Goal: Use online tool/utility: Utilize a website feature to perform a specific function

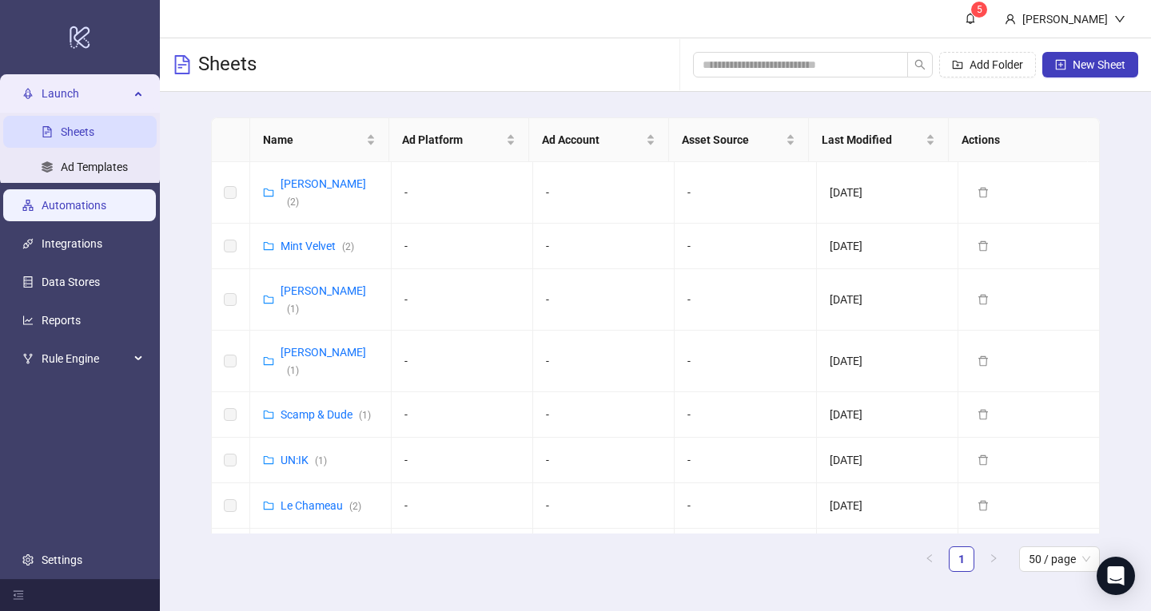
click at [97, 203] on link "Automations" at bounding box center [74, 205] width 65 height 13
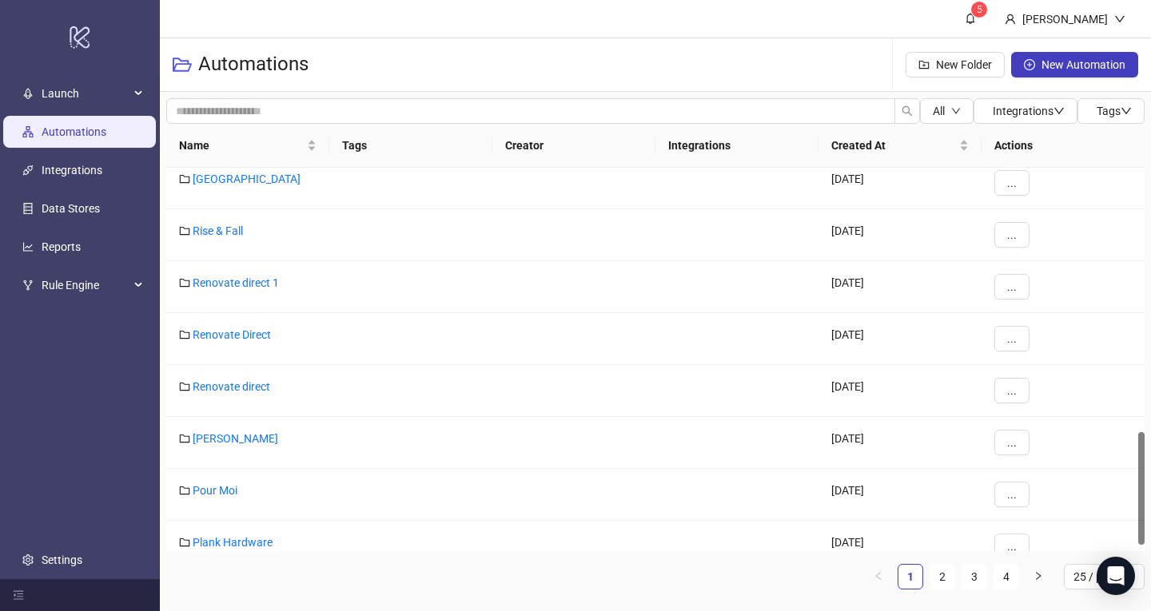
scroll to position [894, 0]
click at [941, 575] on link "2" at bounding box center [942, 577] width 24 height 24
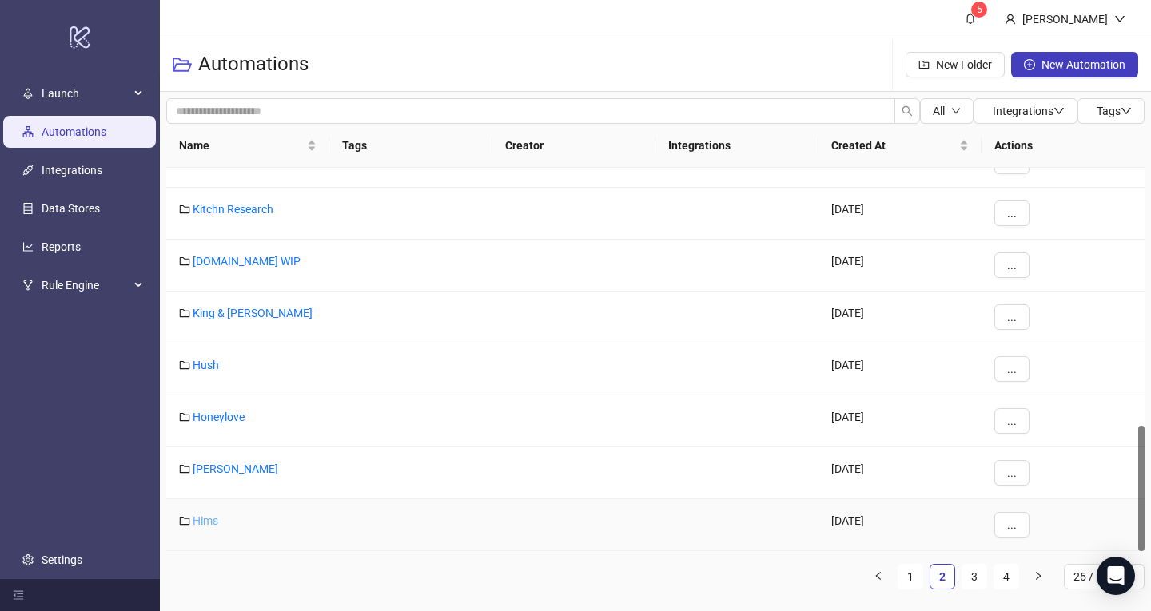
click at [208, 523] on link "Hims" at bounding box center [206, 521] width 26 height 13
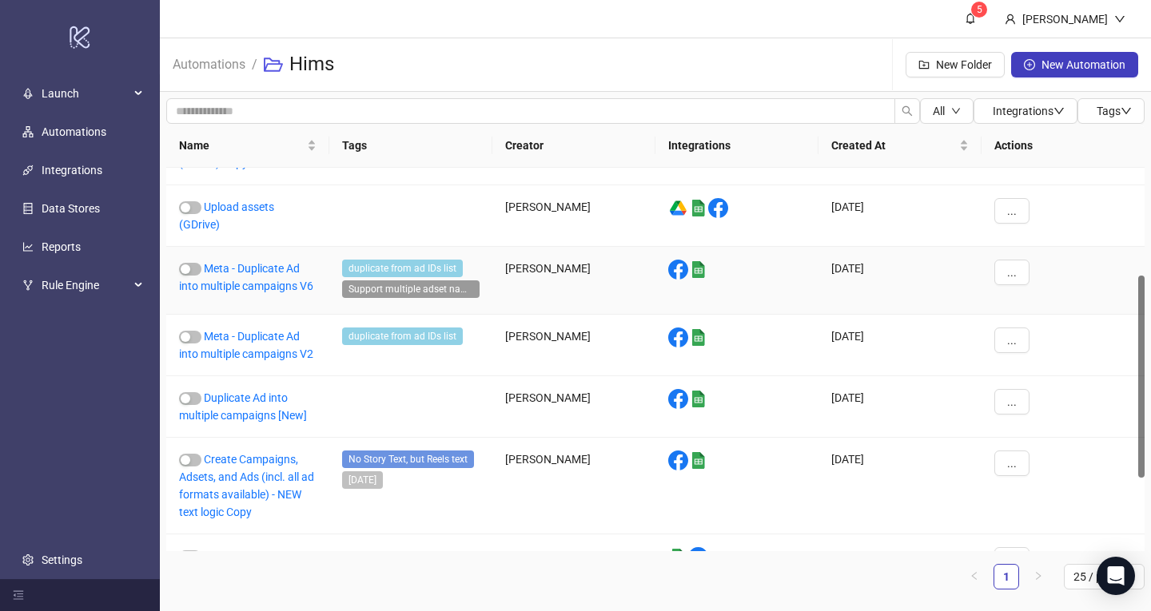
scroll to position [203, 0]
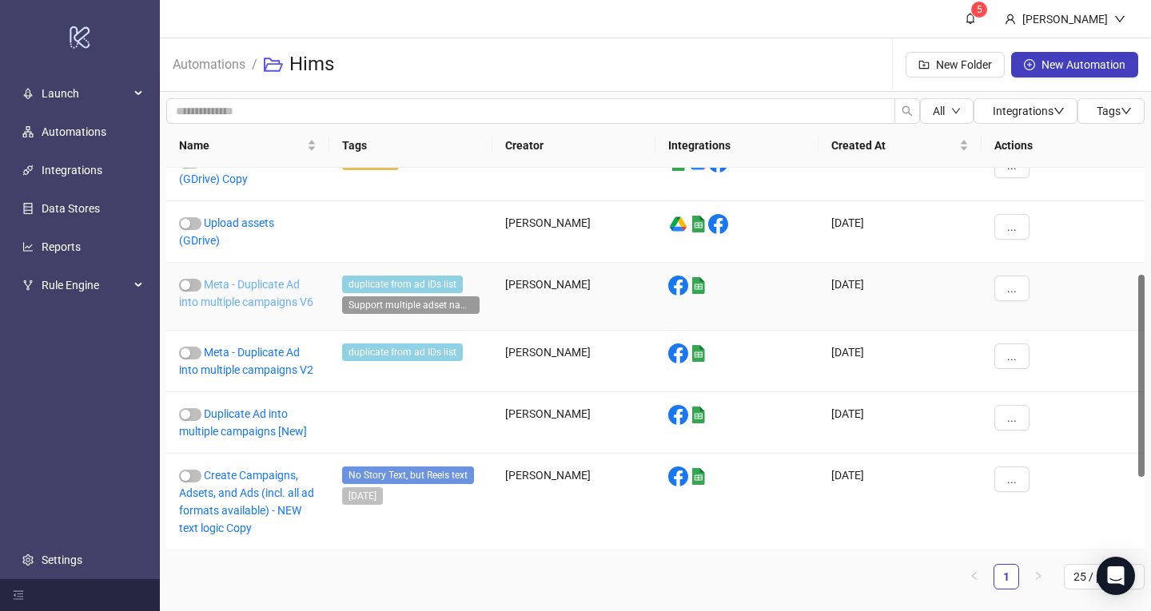
click at [264, 286] on link "Meta - Duplicate Ad into multiple campaigns V6" at bounding box center [246, 293] width 134 height 30
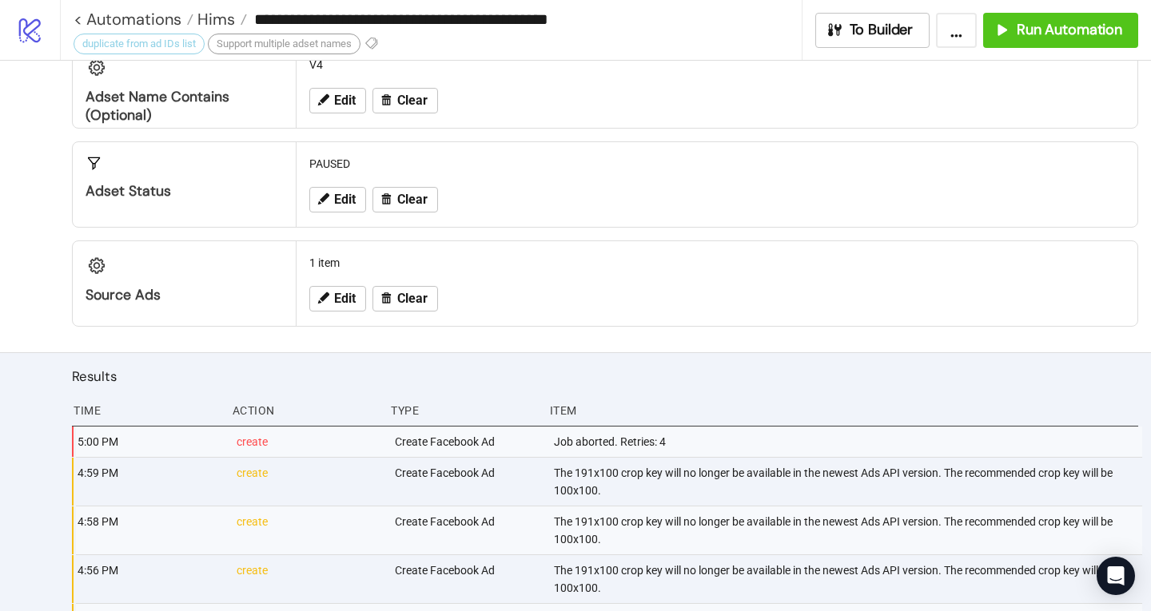
scroll to position [376, 0]
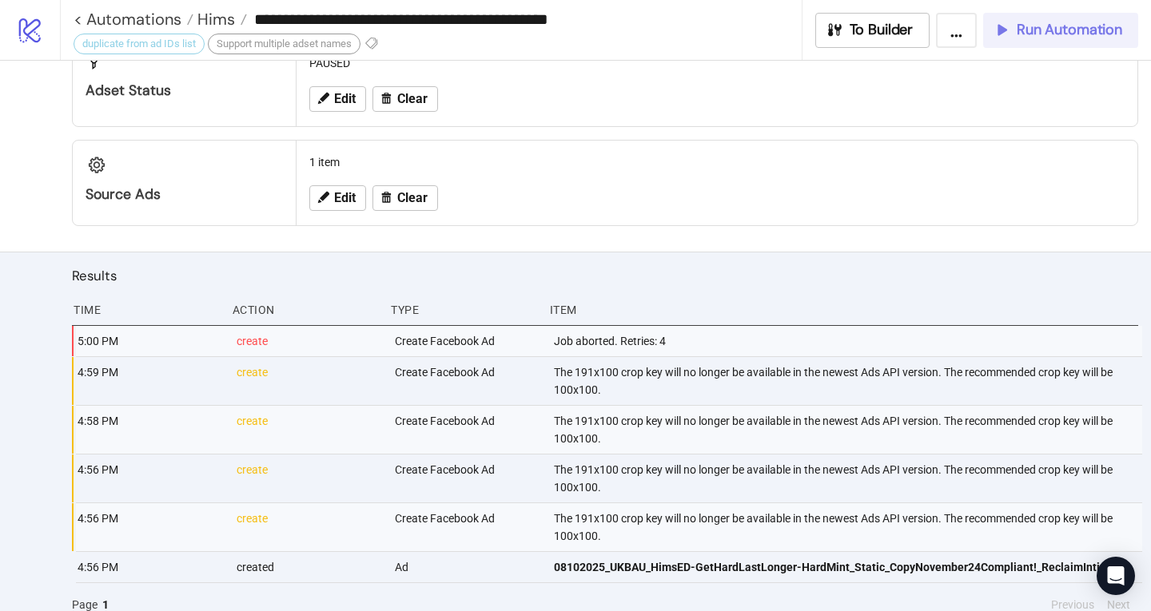
click at [1057, 34] on span "Run Automation" at bounding box center [1068, 30] width 105 height 18
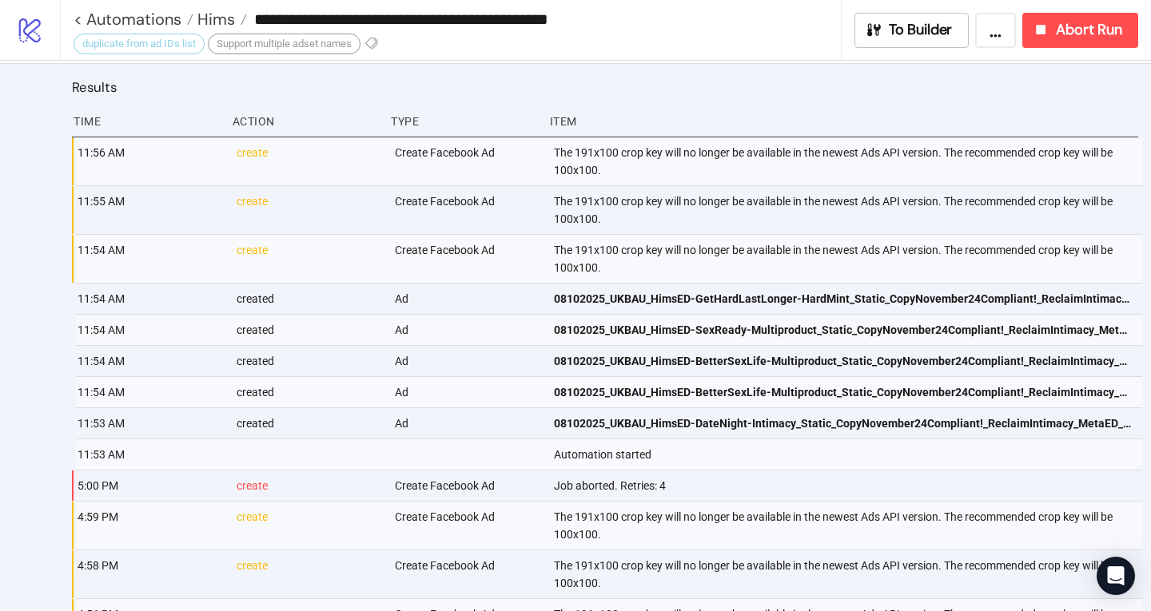
scroll to position [725, 0]
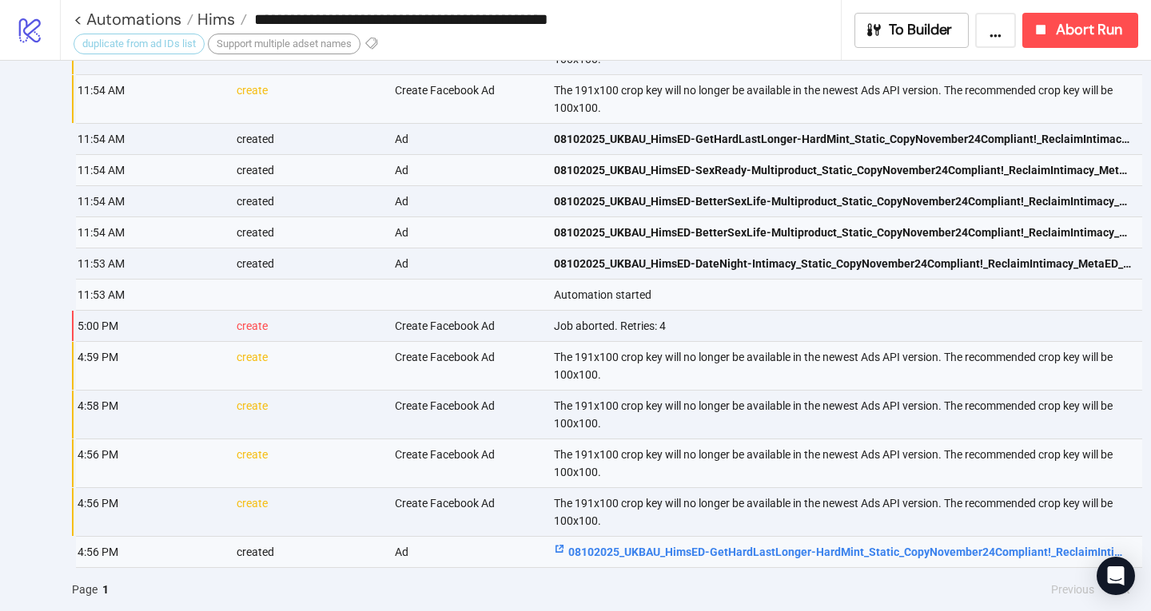
click at [583, 548] on span "08102025_UKBAU_HimsED-GetHardLastLonger-HardMint_Static_CopyNovember24Compliant…" at bounding box center [842, 552] width 577 height 18
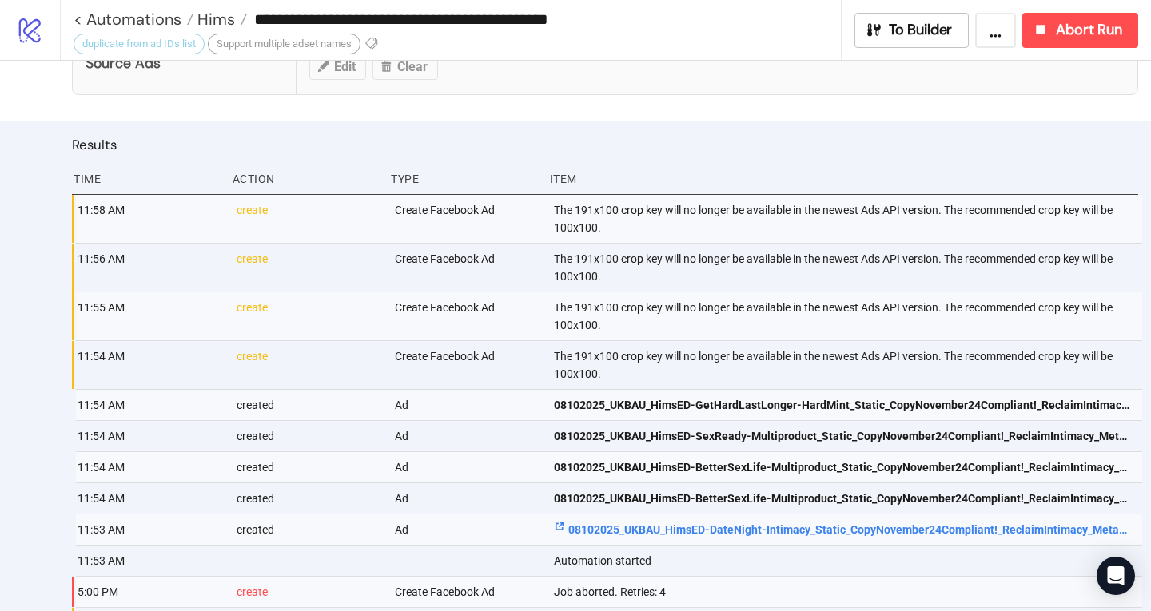
scroll to position [507, 0]
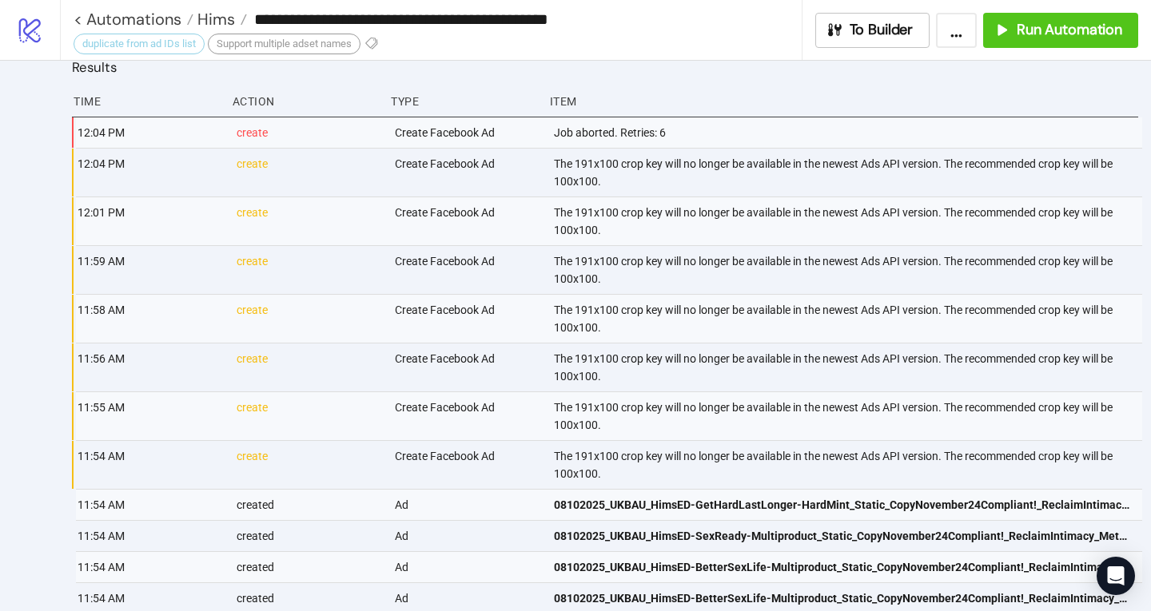
scroll to position [583, 0]
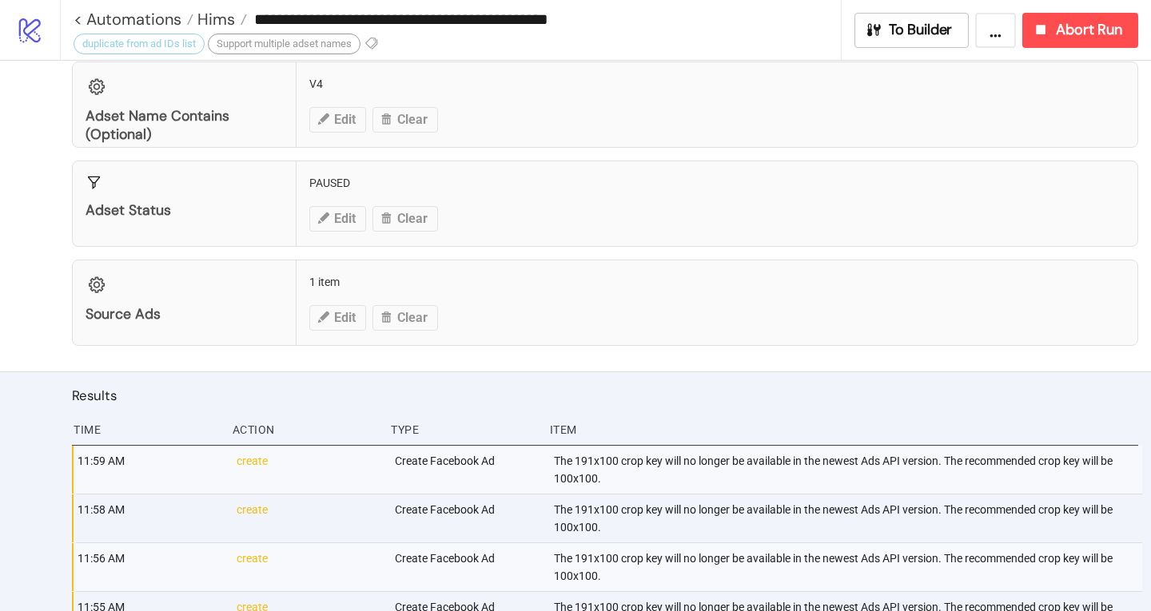
scroll to position [259, 0]
